Goal: Information Seeking & Learning: Learn about a topic

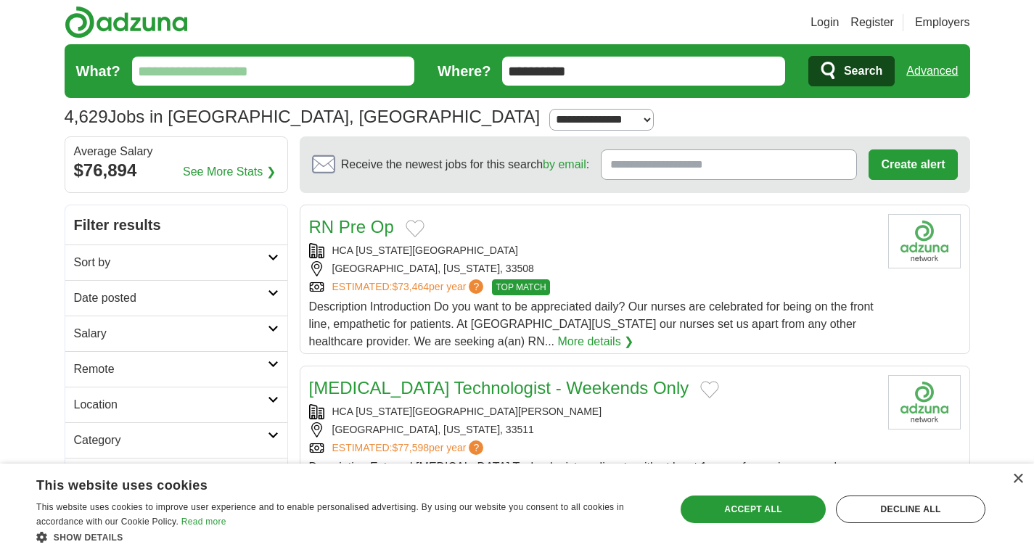
click at [625, 66] on input "**********" at bounding box center [643, 71] width 283 height 29
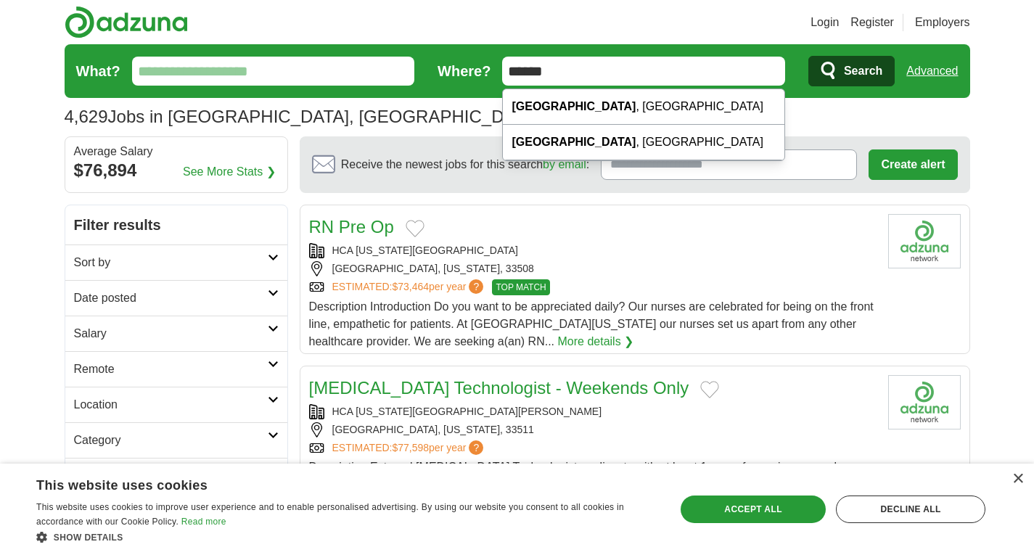
type input "******"
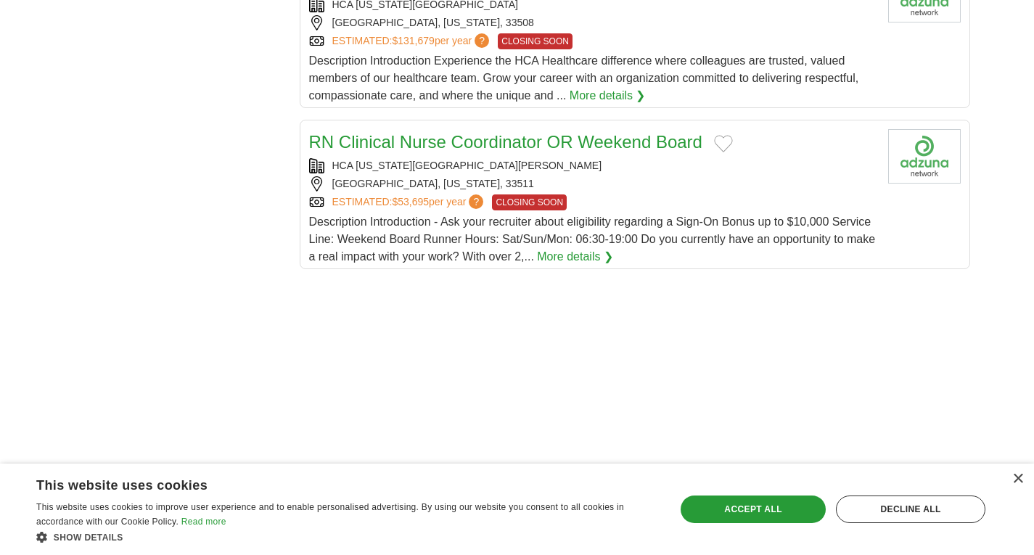
scroll to position [2443, 0]
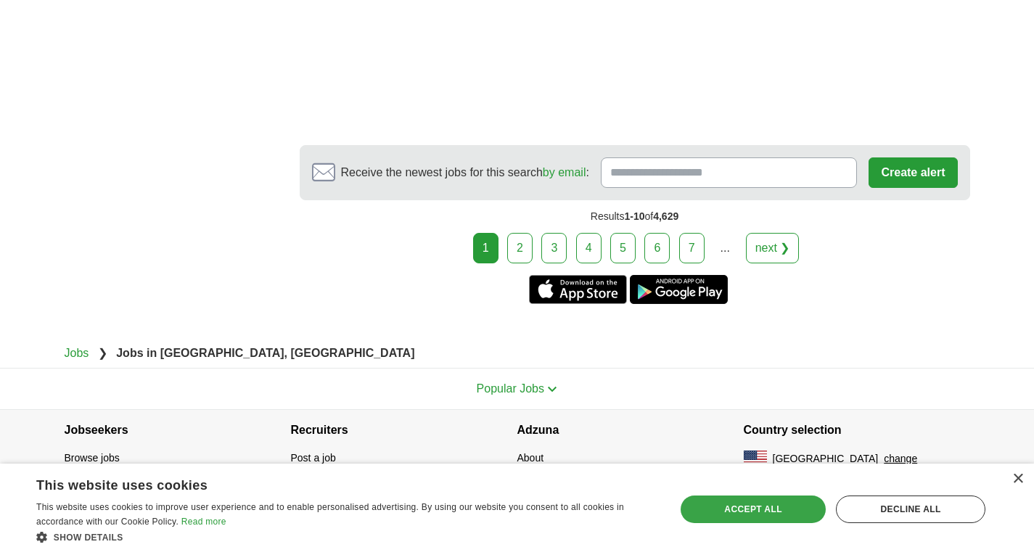
click at [781, 517] on div "Accept all" at bounding box center [753, 510] width 145 height 28
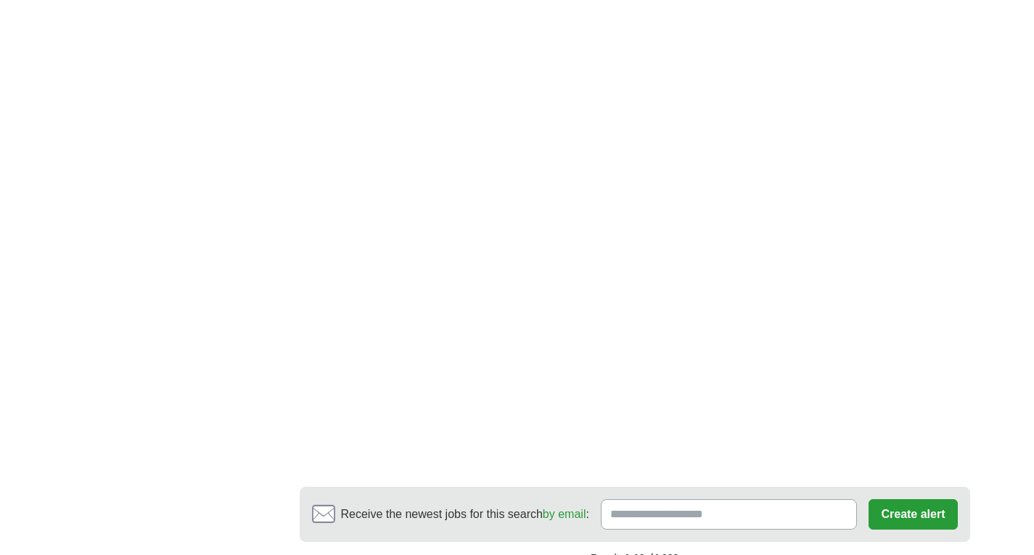
scroll to position [2178, 0]
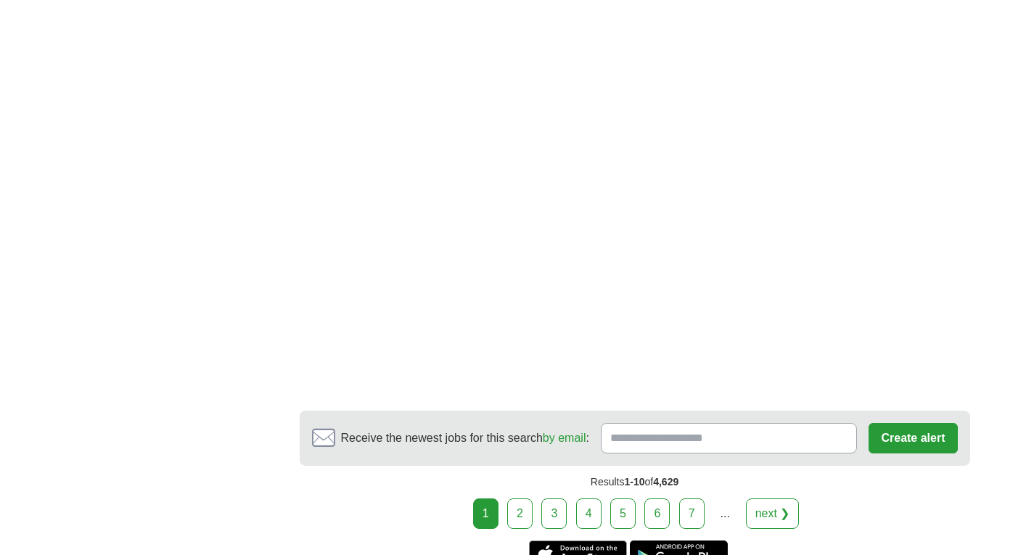
click at [524, 505] on link "2" at bounding box center [519, 514] width 25 height 30
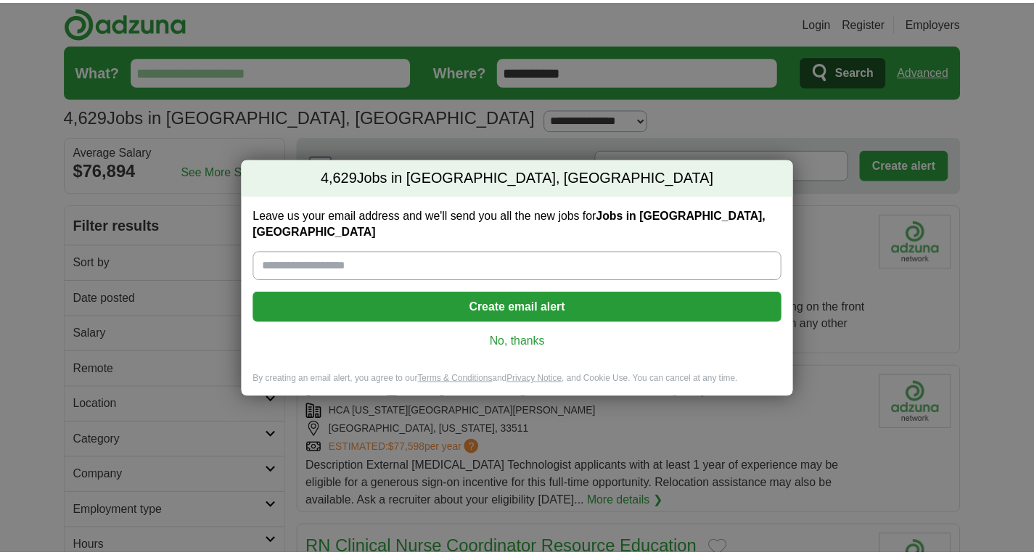
scroll to position [1814, 0]
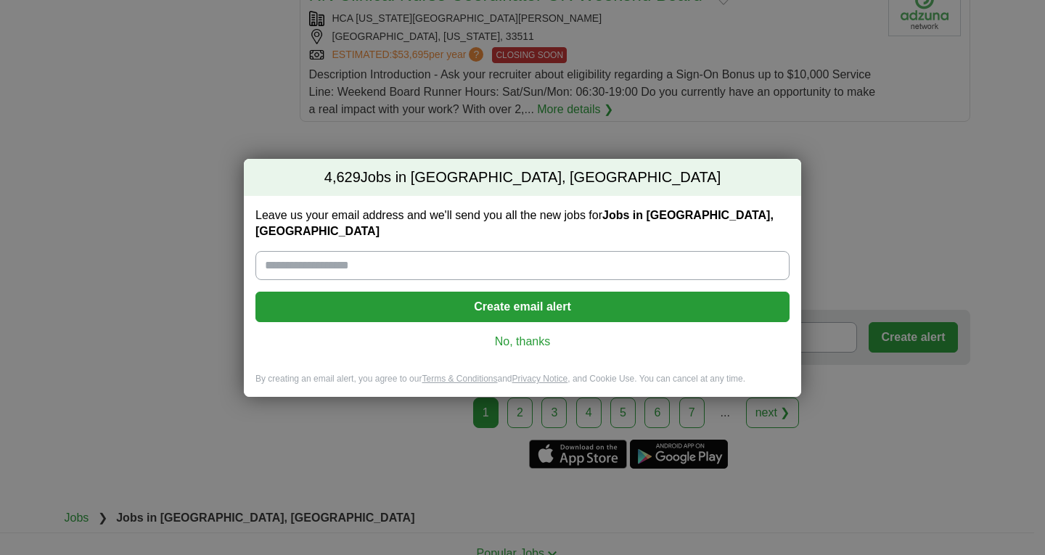
click at [547, 334] on link "No, thanks" at bounding box center [522, 342] width 511 height 16
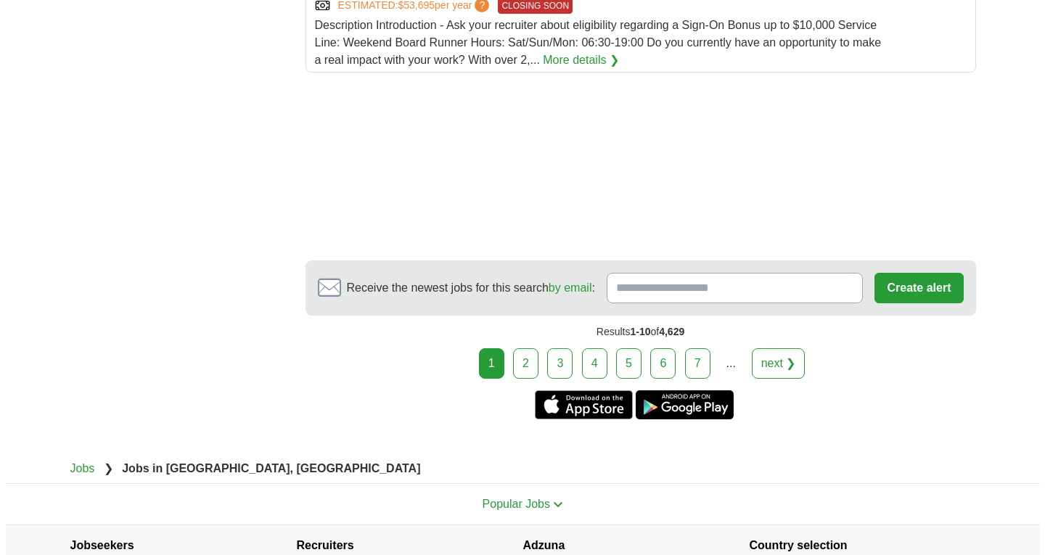
scroll to position [1979, 0]
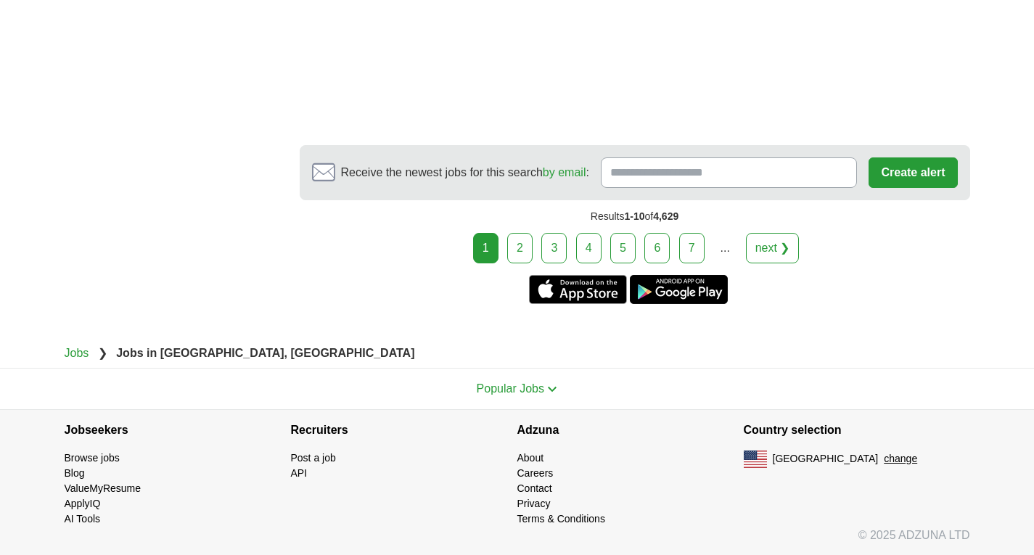
click at [790, 460] on span "[GEOGRAPHIC_DATA]" at bounding box center [826, 459] width 106 height 15
click at [798, 460] on p "USA change" at bounding box center [857, 459] width 226 height 17
click at [884, 460] on button "change" at bounding box center [900, 459] width 33 height 15
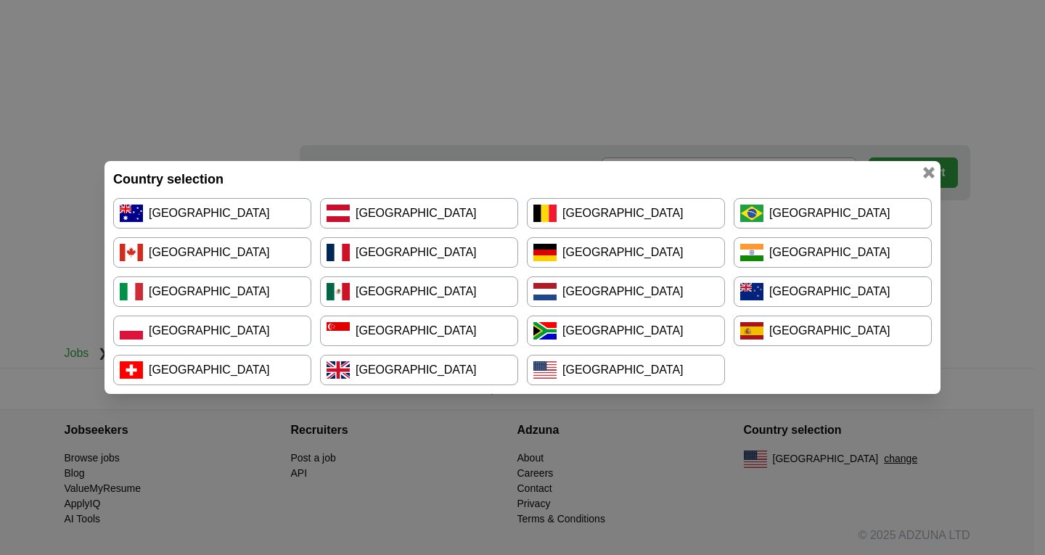
click at [232, 220] on link "[GEOGRAPHIC_DATA]" at bounding box center [212, 213] width 198 height 30
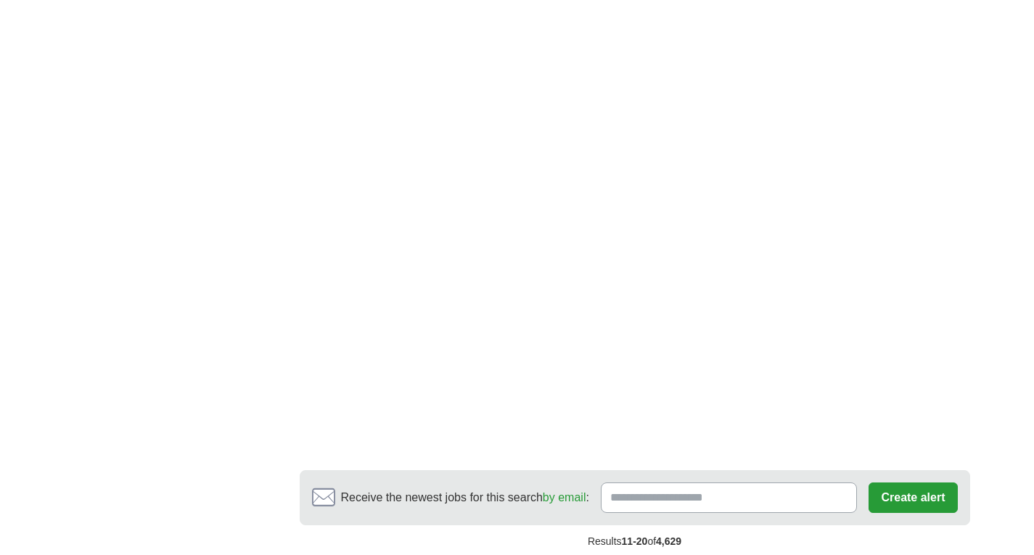
scroll to position [2468, 0]
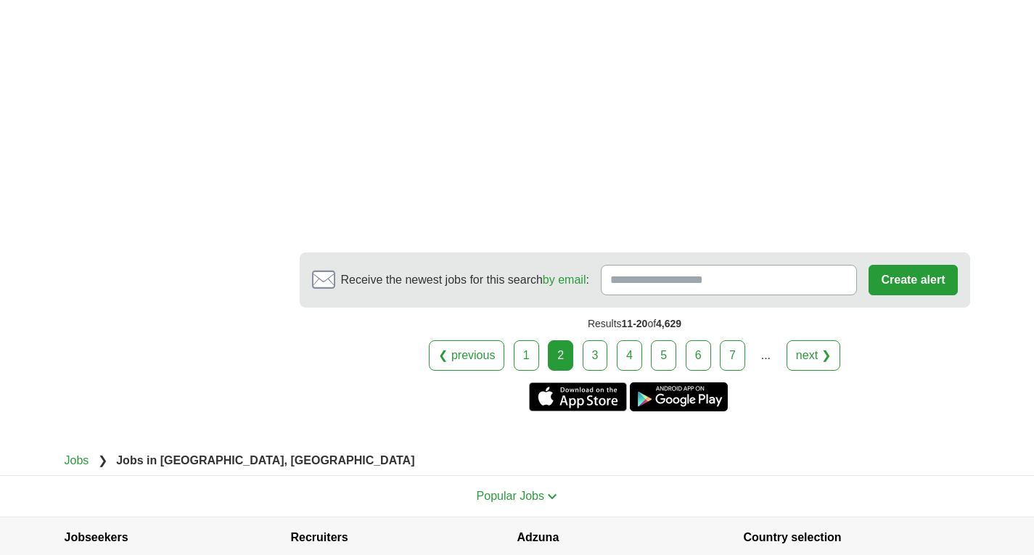
click at [587, 354] on link "3" at bounding box center [595, 355] width 25 height 30
